Goal: Task Accomplishment & Management: Use online tool/utility

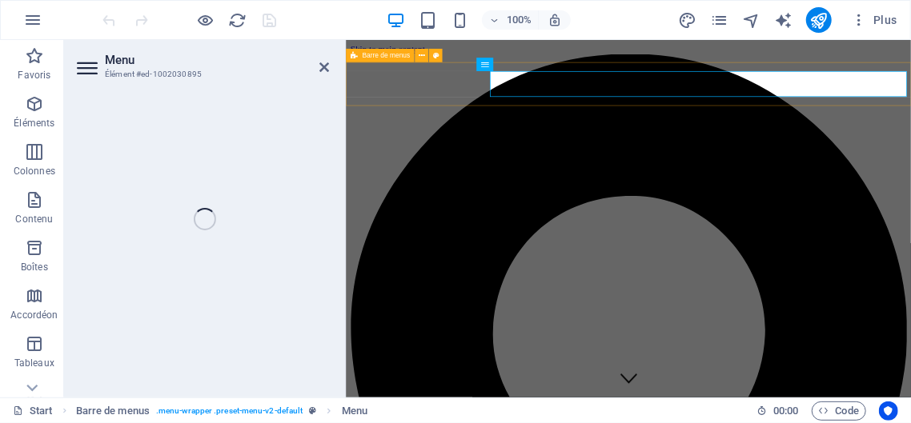
select select
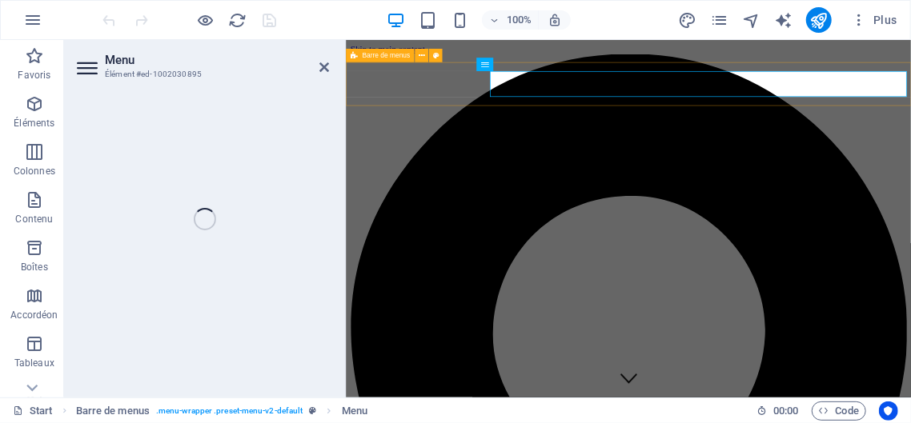
select select
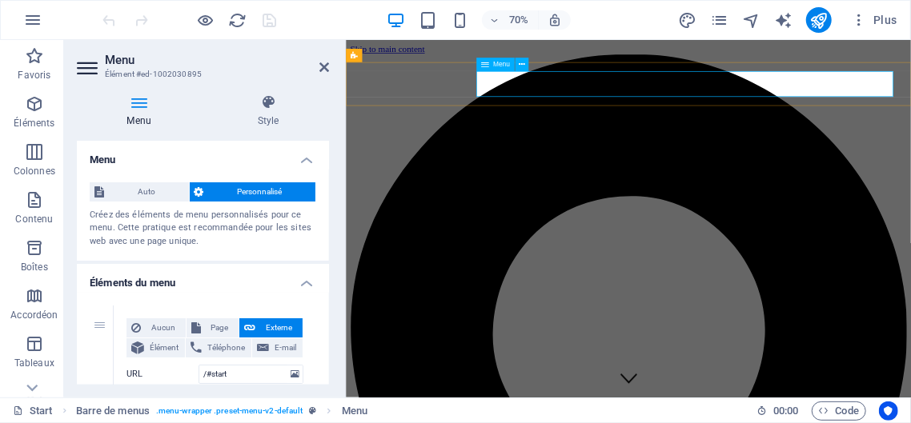
click at [342, 10] on div "70% Plus" at bounding box center [501, 20] width 803 height 26
